Goal: Information Seeking & Learning: Learn about a topic

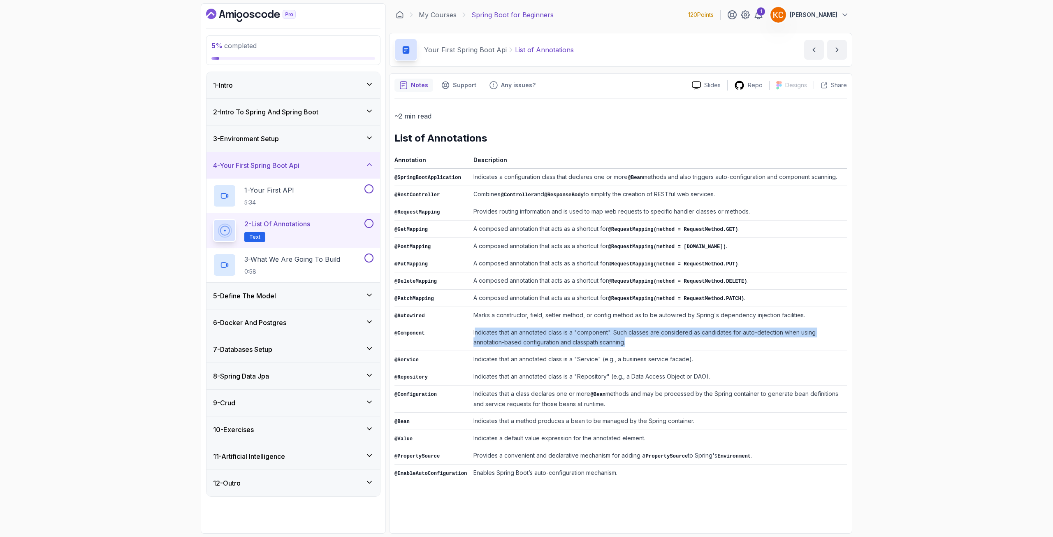
drag, startPoint x: 469, startPoint y: 332, endPoint x: 598, endPoint y: 342, distance: 129.2
click at [598, 342] on td "Indicates that an annotated class is a "component". Such classes are considered…" at bounding box center [658, 337] width 377 height 27
click at [598, 340] on td "Indicates that an annotated class is a "component". Such classes are considered…" at bounding box center [658, 337] width 377 height 27
click at [594, 338] on td "Indicates that an annotated class is a "component". Such classes are considered…" at bounding box center [658, 337] width 377 height 27
click at [588, 339] on td "Indicates that an annotated class is a "component". Such classes are considered…" at bounding box center [658, 337] width 377 height 27
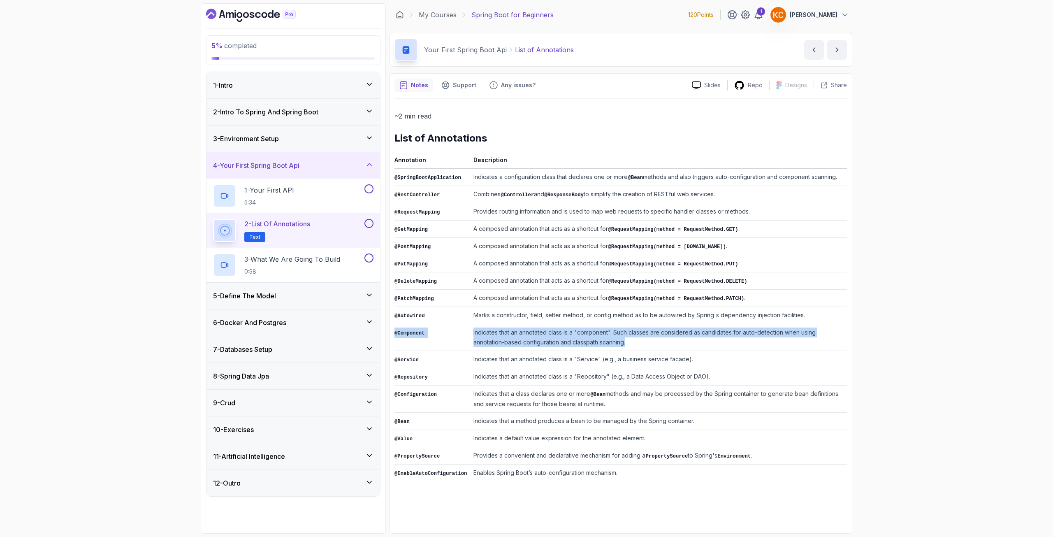
drag, startPoint x: 588, startPoint y: 339, endPoint x: 395, endPoint y: 330, distance: 193.6
click at [395, 330] on tr "@Component Indicates that an annotated class is a "component". Such classes are…" at bounding box center [621, 337] width 453 height 27
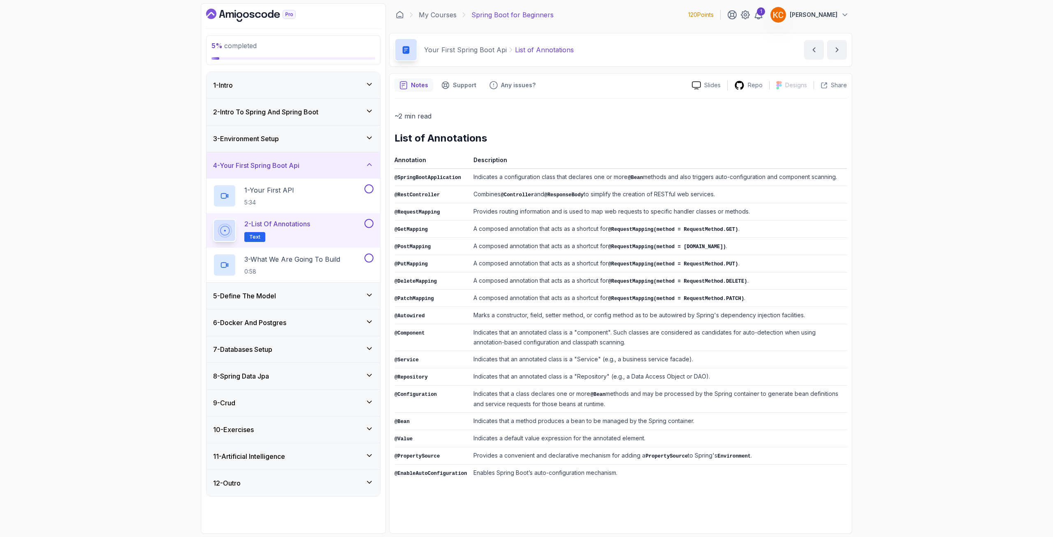
click at [504, 352] on td "Indicates that an annotated class is a "Service" (e.g., a business service faca…" at bounding box center [658, 359] width 377 height 17
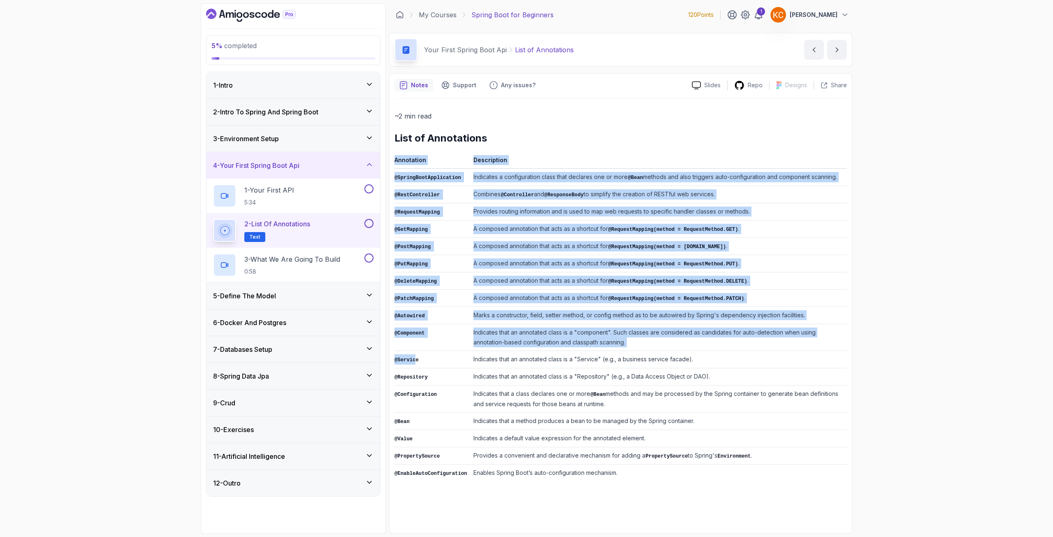
drag, startPoint x: 394, startPoint y: 354, endPoint x: 415, endPoint y: 362, distance: 22.2
click at [415, 362] on div "Notes Support Any issues? Slides Repo Designs Design not available Share ~2 min…" at bounding box center [620, 303] width 463 height 460
click at [415, 362] on td "@Service" at bounding box center [433, 359] width 76 height 17
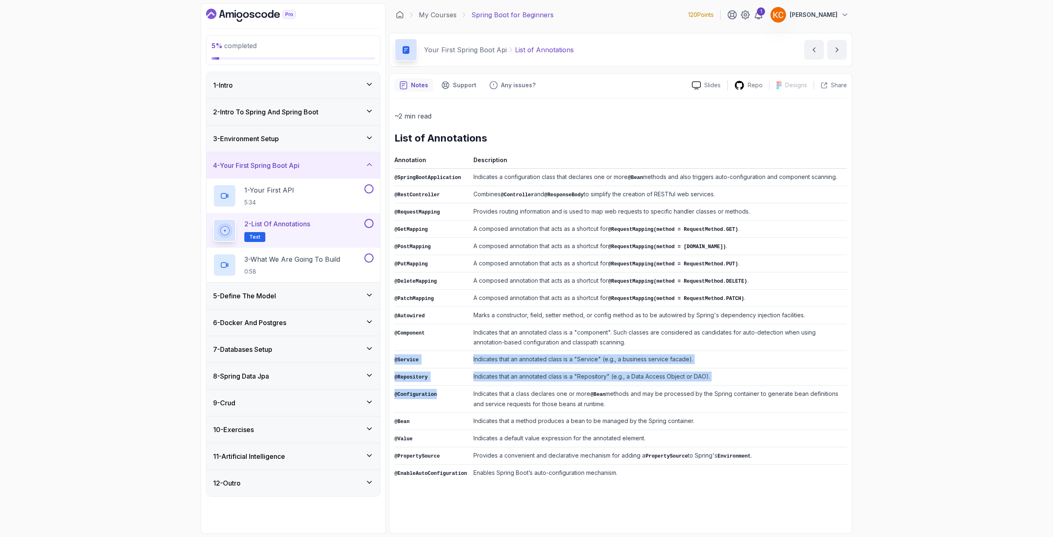
drag, startPoint x: 395, startPoint y: 354, endPoint x: 440, endPoint y: 388, distance: 56.2
click at [440, 388] on tbody "@SpringBootApplication Indicates a configuration class that declares one or mor…" at bounding box center [621, 325] width 453 height 313
copy tbody "@Service Indicates that an annotated class is a "Service" (e.g., a business ser…"
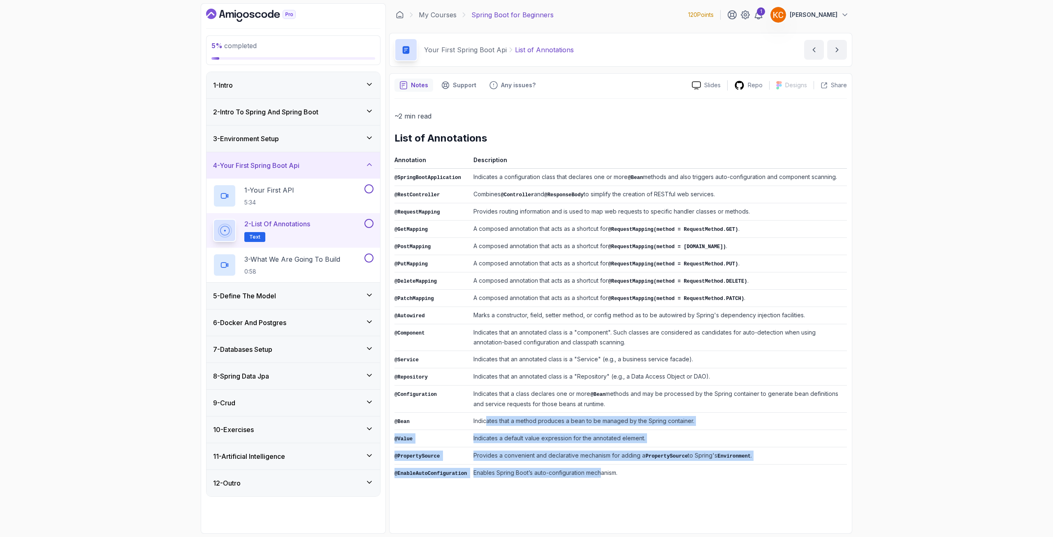
drag, startPoint x: 482, startPoint y: 416, endPoint x: 595, endPoint y: 467, distance: 124.3
click at [595, 467] on tbody "@SpringBootApplication Indicates a configuration class that declares one or mor…" at bounding box center [621, 325] width 453 height 313
click at [595, 467] on td "Enables Spring Boot’s auto-configuration mechanism." at bounding box center [658, 472] width 377 height 17
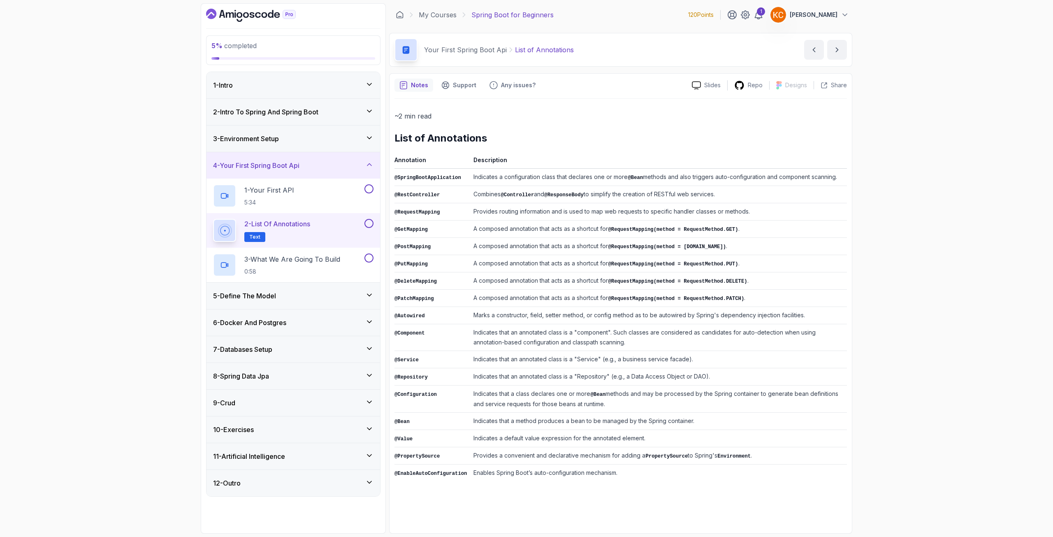
drag, startPoint x: 841, startPoint y: 46, endPoint x: 838, endPoint y: 61, distance: 15.9
click at [841, 46] on icon "next content" at bounding box center [837, 50] width 8 height 8
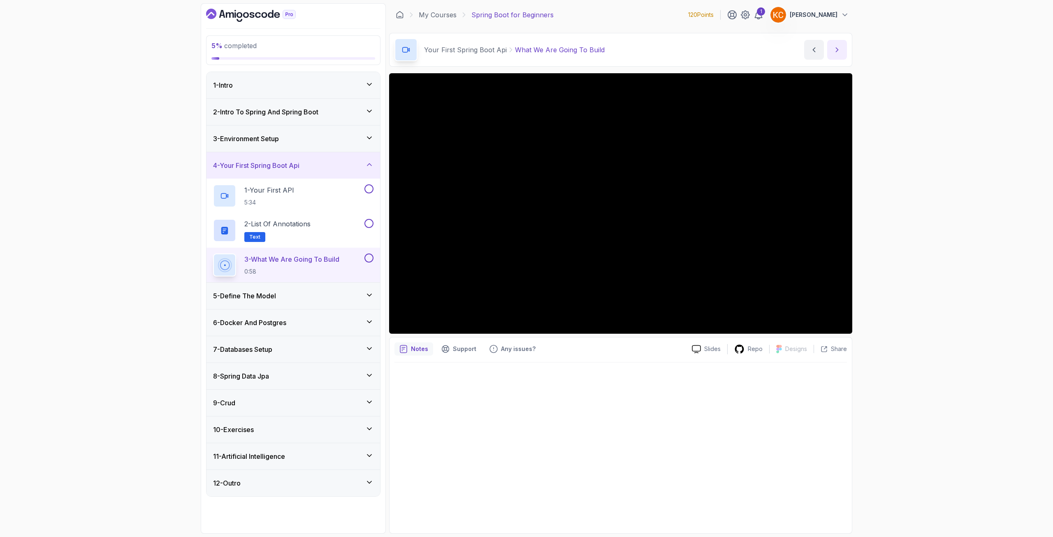
click at [835, 50] on icon "next content" at bounding box center [837, 50] width 8 height 8
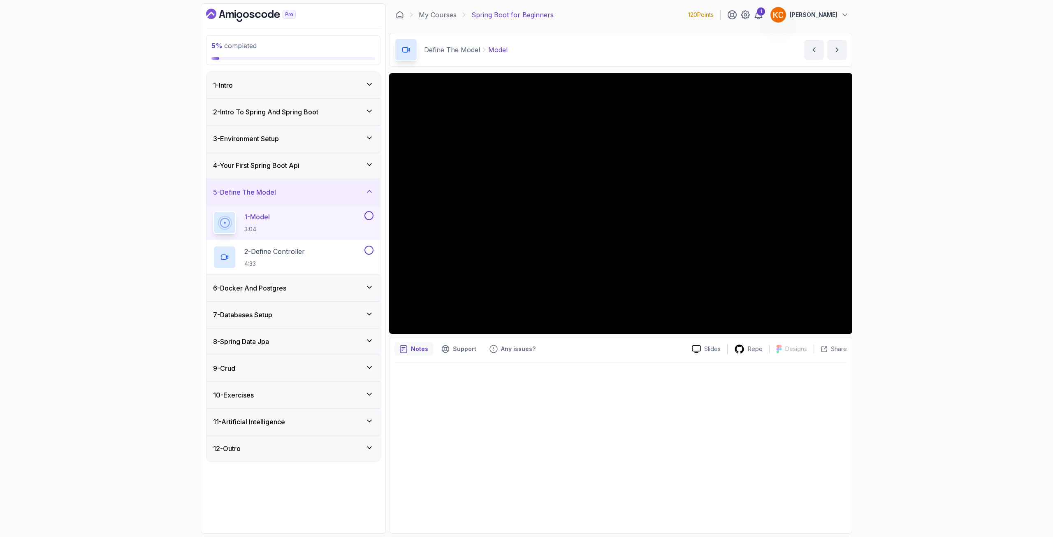
click at [325, 207] on div "1 - Model 3:04" at bounding box center [294, 222] width 174 height 35
click at [836, 54] on button "next content" at bounding box center [837, 50] width 20 height 20
click at [352, 262] on div "2 - Define Controller 4:33" at bounding box center [288, 257] width 150 height 23
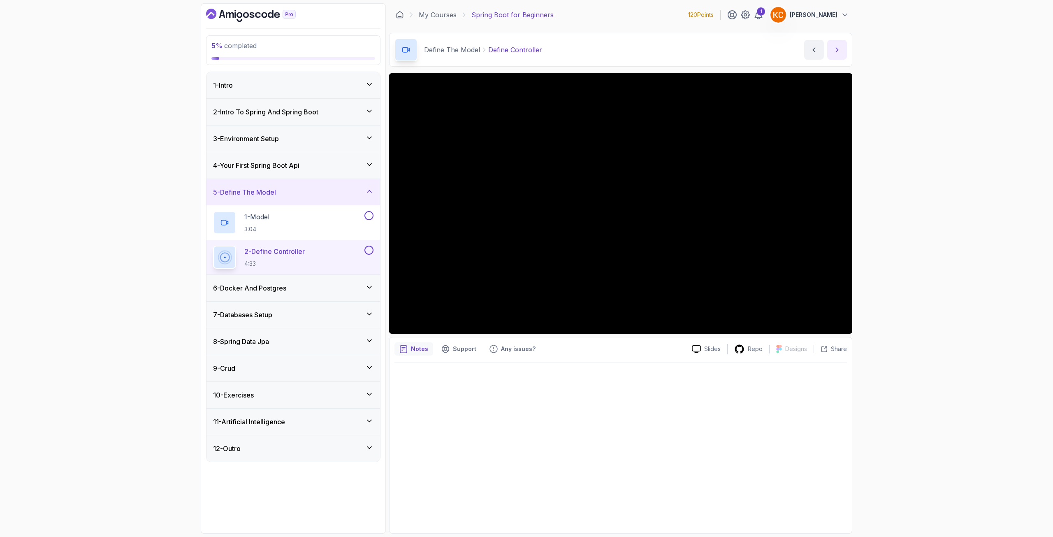
click at [835, 49] on icon "next content" at bounding box center [837, 50] width 8 height 8
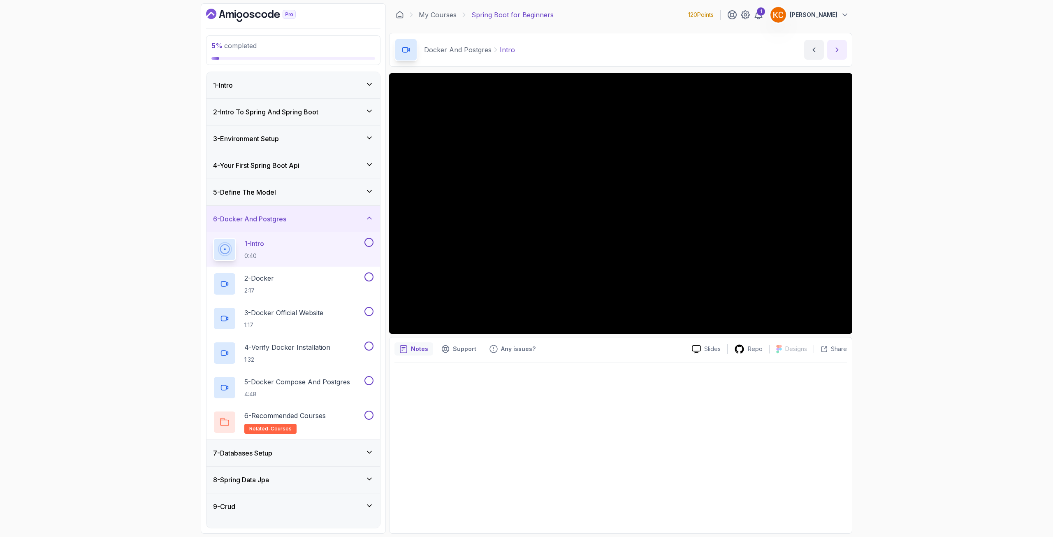
click at [838, 52] on icon "next content" at bounding box center [837, 50] width 8 height 8
click at [834, 48] on icon "next content" at bounding box center [837, 50] width 8 height 8
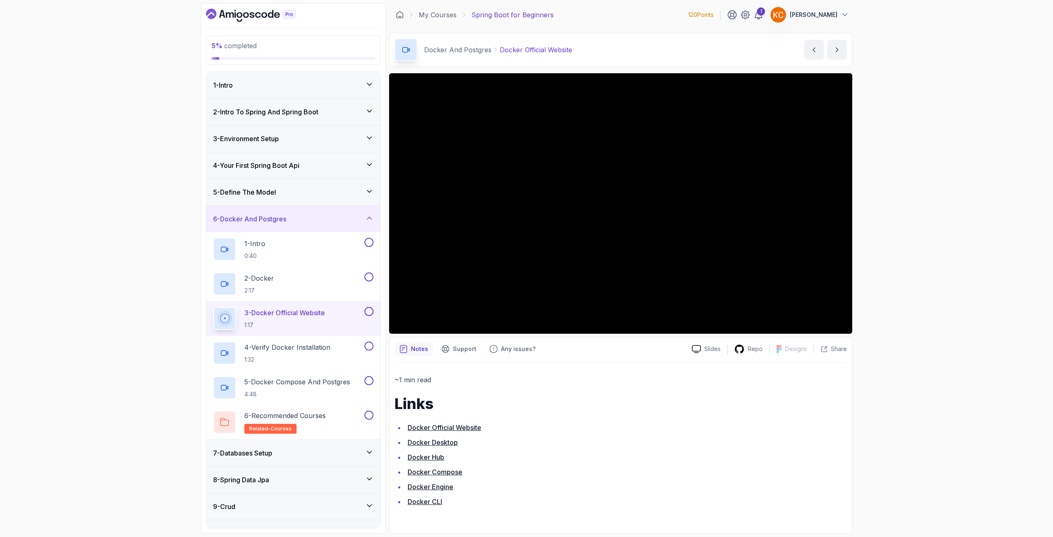
click at [251, 234] on div "1 - Intro 0:40" at bounding box center [294, 249] width 174 height 35
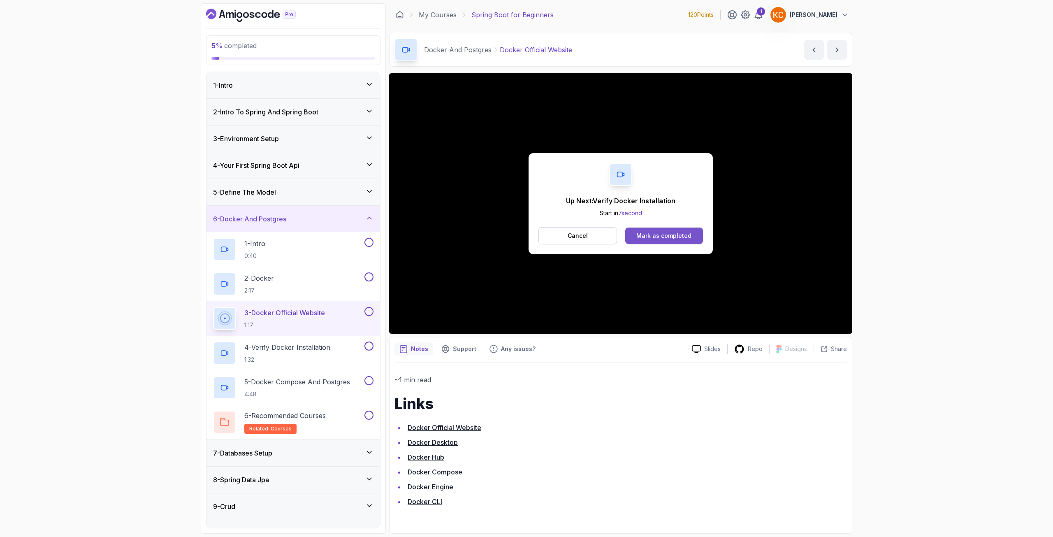
click at [649, 235] on div "Mark as completed" at bounding box center [663, 236] width 55 height 8
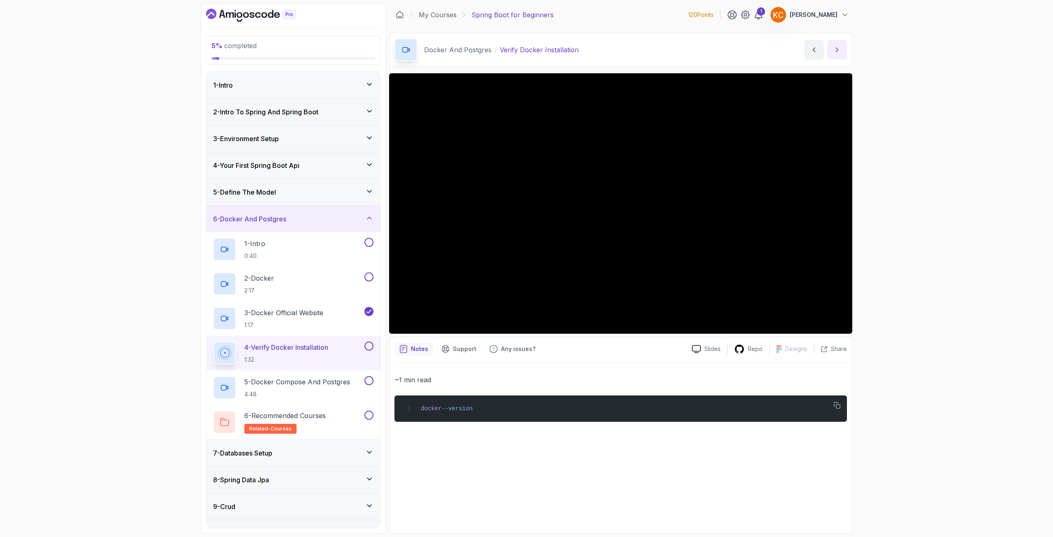
click at [842, 51] on button "next content" at bounding box center [837, 50] width 20 height 20
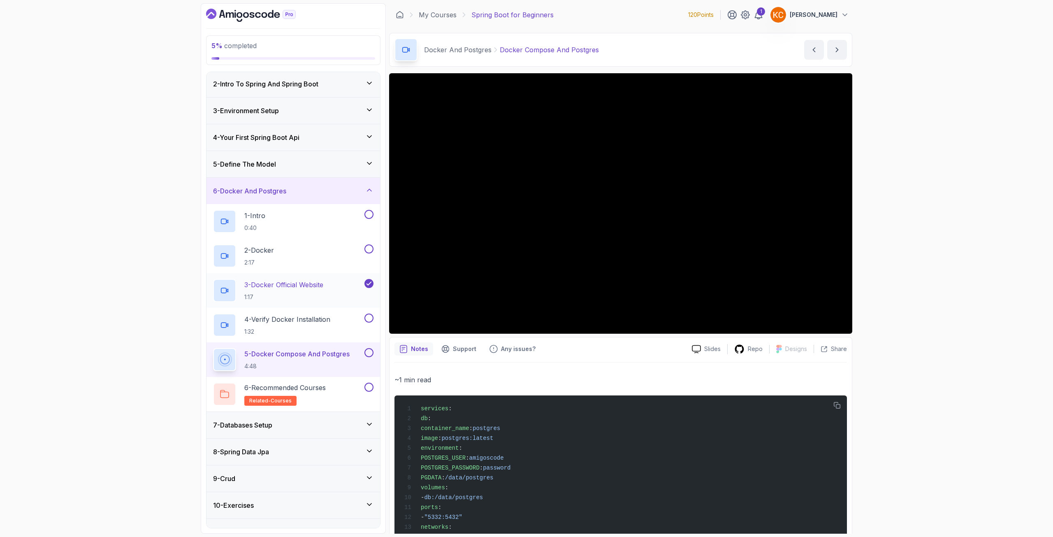
scroll to position [72, 0]
